Goal: Transaction & Acquisition: Register for event/course

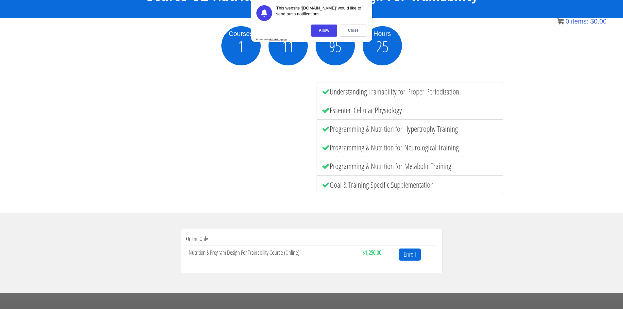
scroll to position [75, 0]
click at [351, 26] on div "Close" at bounding box center [353, 31] width 27 height 12
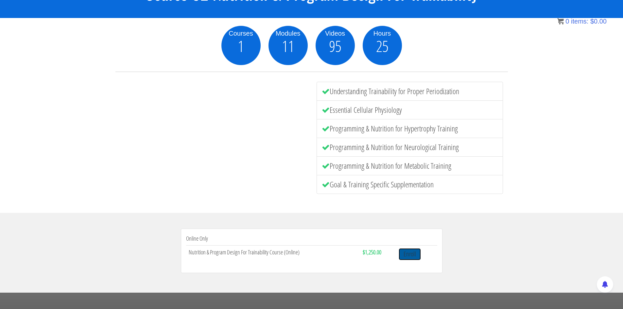
click at [417, 255] on link "Enroll" at bounding box center [410, 254] width 22 height 12
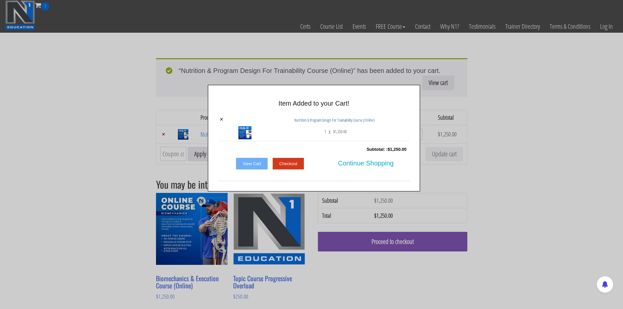
click at [279, 164] on link "Checkout" at bounding box center [288, 164] width 32 height 12
